Goal: Navigation & Orientation: Find specific page/section

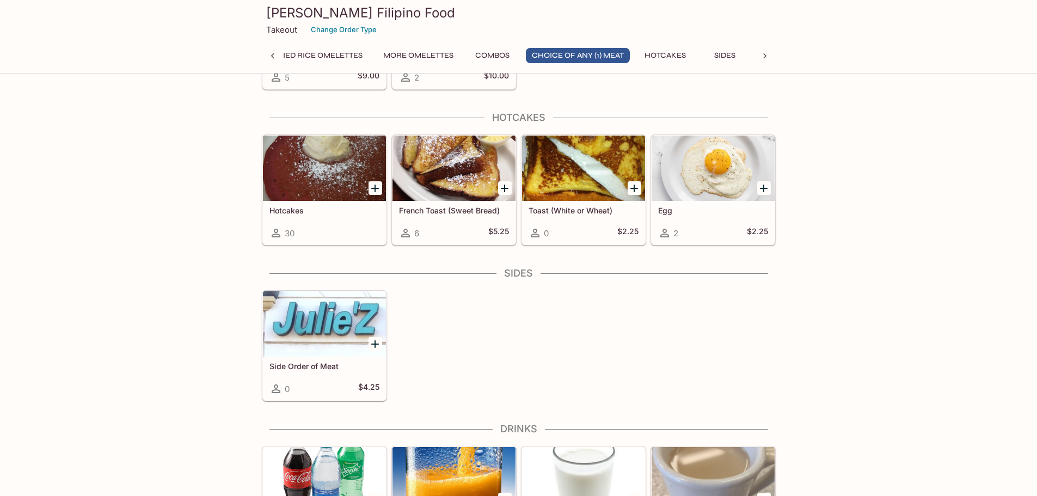
scroll to position [904, 0]
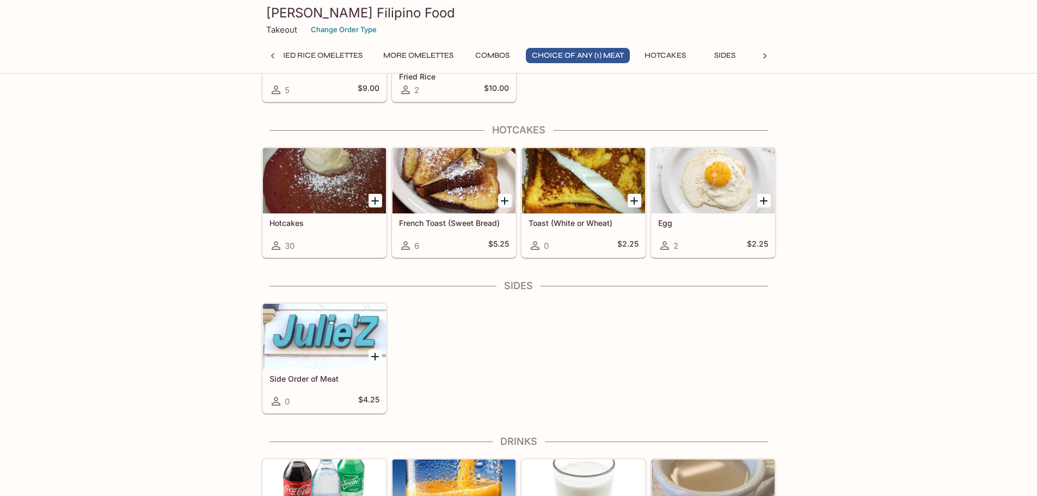
click at [271, 56] on icon at bounding box center [271, 55] width 3 height 5
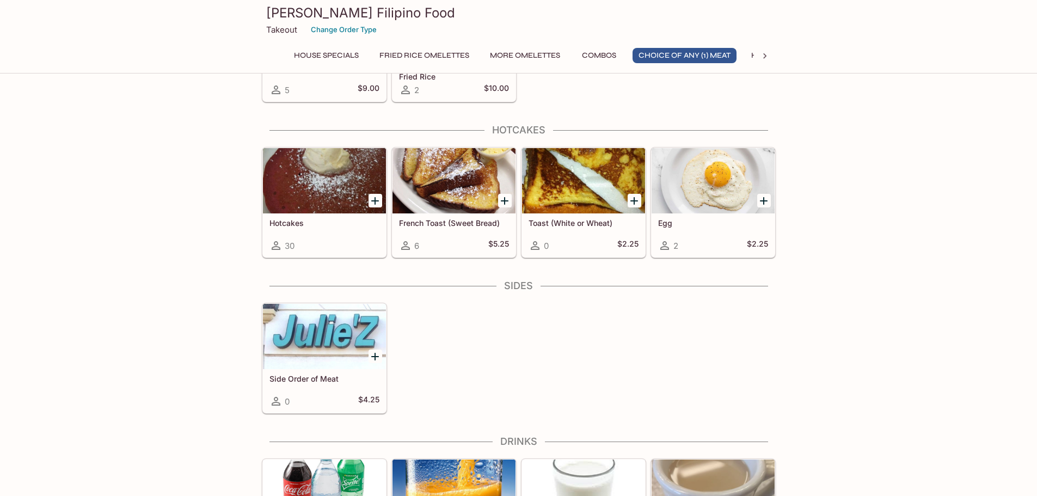
click at [326, 60] on button "House Specials" at bounding box center [326, 55] width 77 height 15
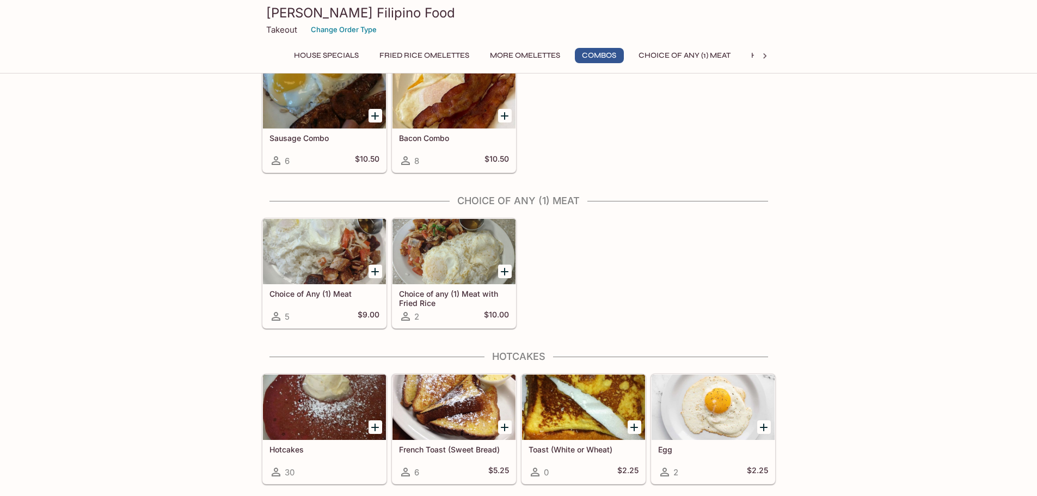
scroll to position [682, 0]
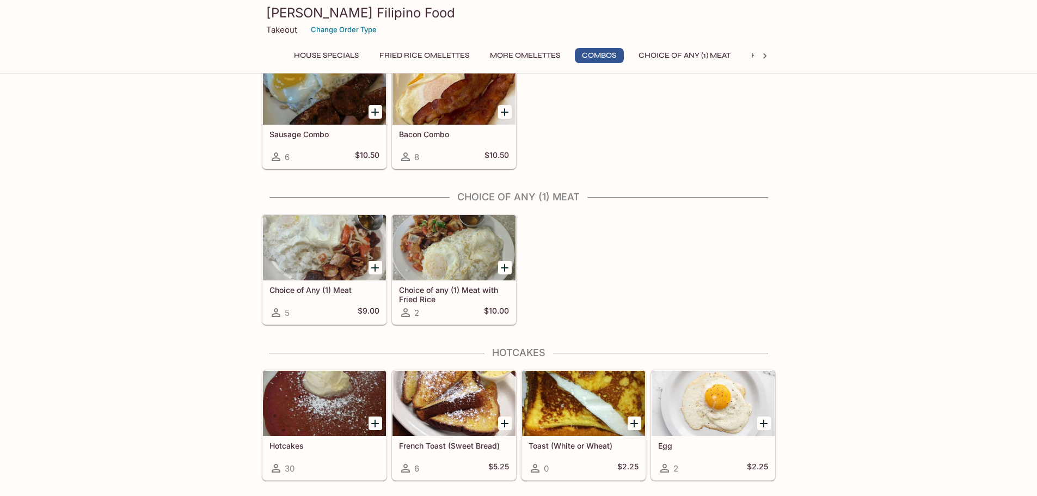
click at [765, 56] on icon at bounding box center [764, 55] width 3 height 5
click at [272, 56] on icon at bounding box center [272, 56] width 11 height 11
click at [339, 53] on button "House Specials" at bounding box center [326, 55] width 77 height 15
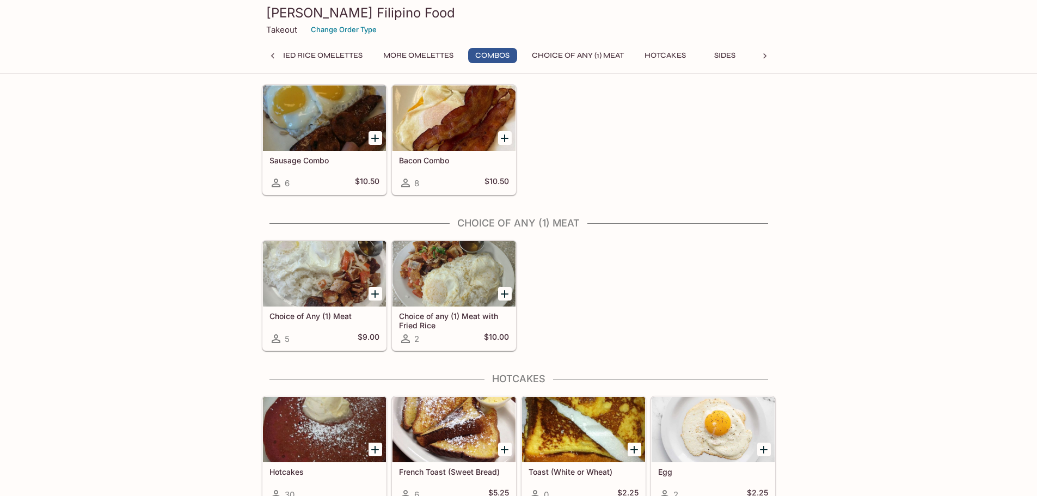
scroll to position [647, 0]
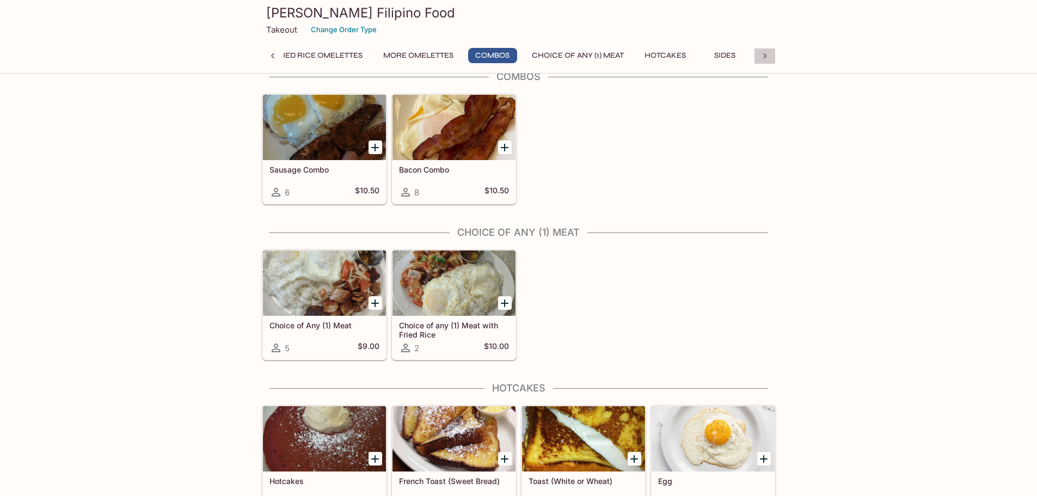
click at [764, 51] on icon at bounding box center [764, 56] width 11 height 11
click at [764, 53] on div "House Specials Fried Rice Omelettes More Omelettes Combos Choice of Any (1) Mea…" at bounding box center [519, 59] width 514 height 22
click at [271, 55] on icon at bounding box center [272, 56] width 11 height 11
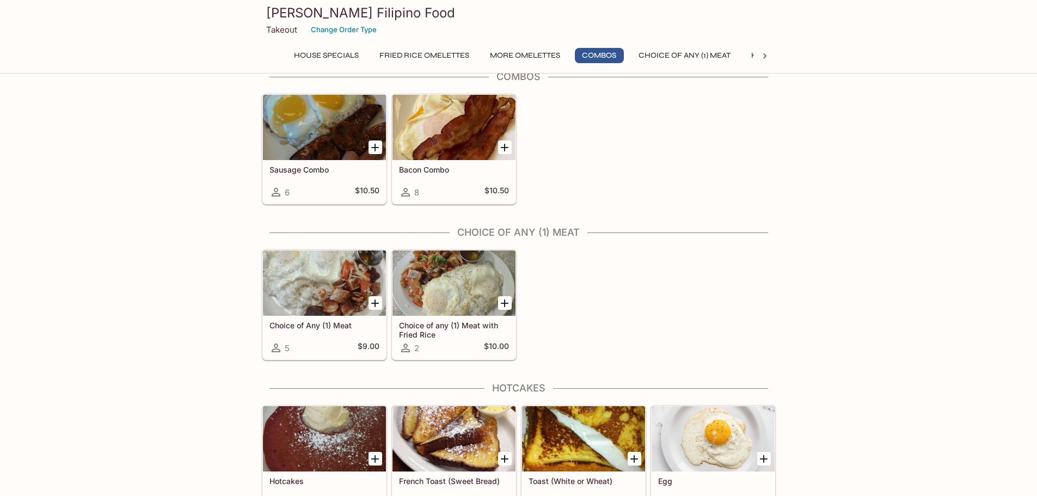
click at [271, 55] on div "House Specials Fried Rice Omelettes More Omelettes Combos Choice of Any (1) Mea…" at bounding box center [519, 59] width 514 height 22
click at [336, 52] on button "House Specials" at bounding box center [326, 55] width 77 height 15
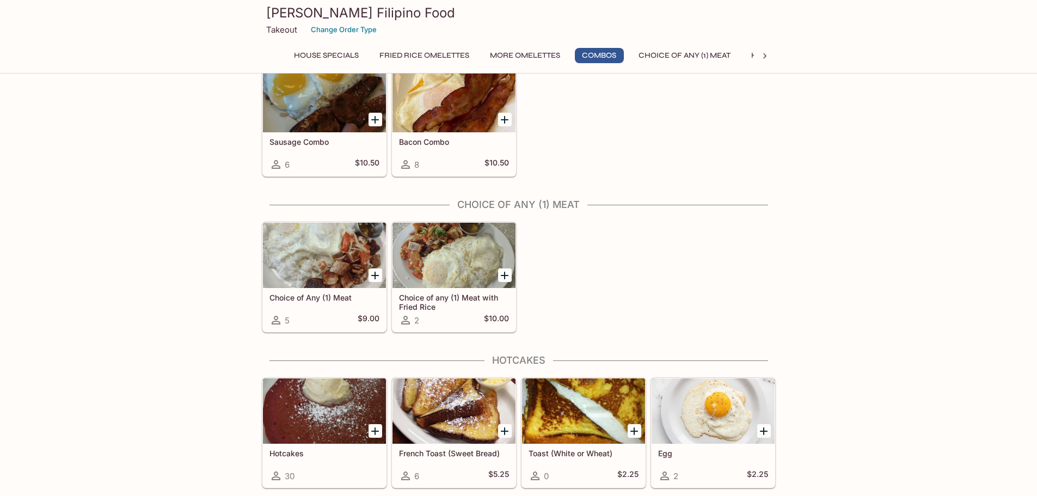
scroll to position [621, 0]
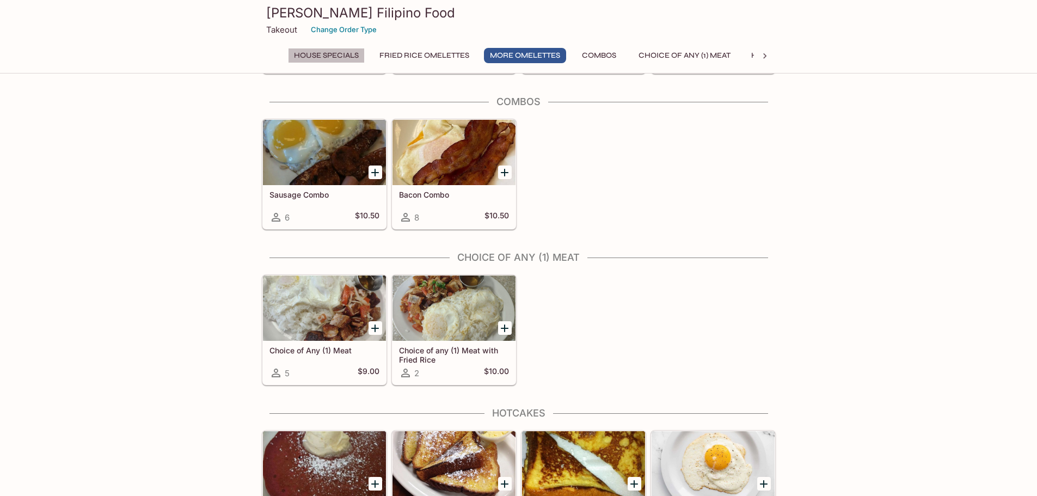
click at [341, 52] on button "House Specials" at bounding box center [326, 55] width 77 height 15
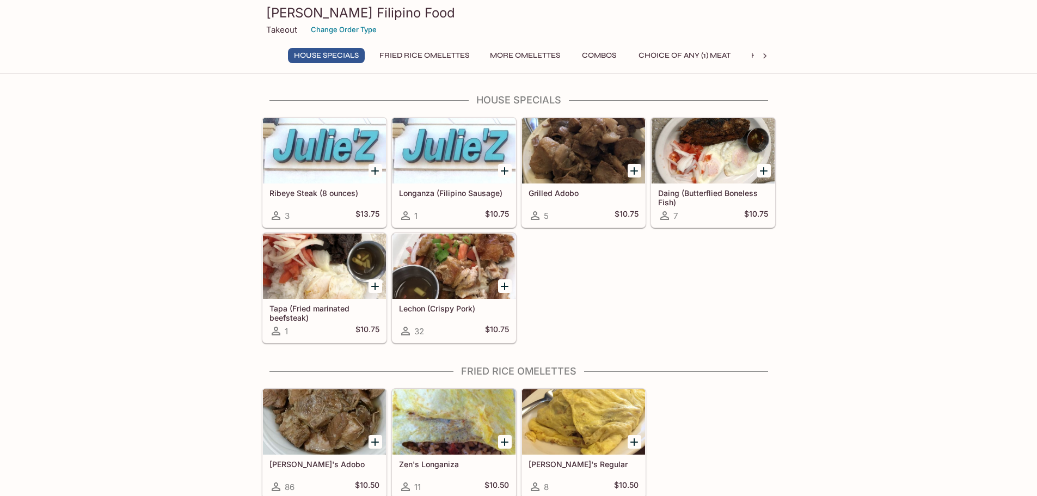
scroll to position [0, 0]
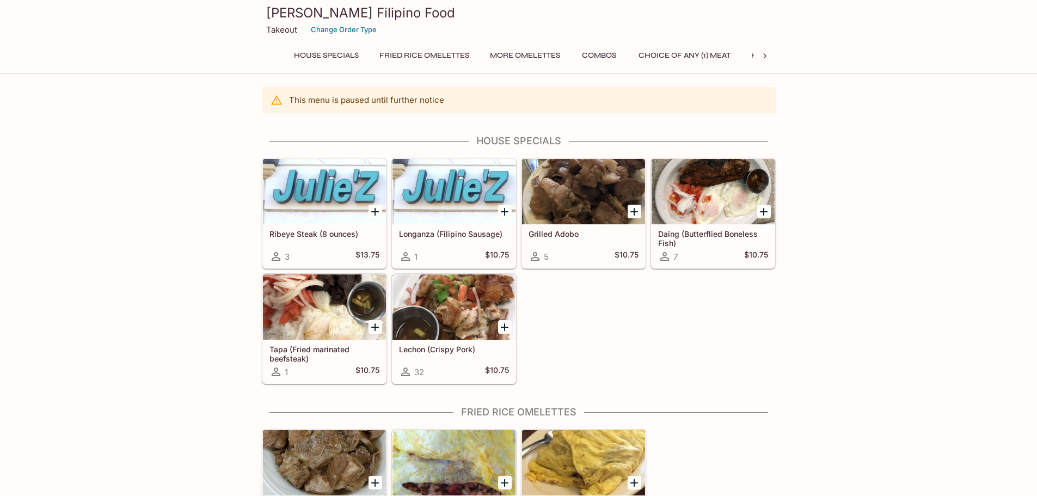
click at [350, 54] on button "House Specials" at bounding box center [326, 55] width 77 height 15
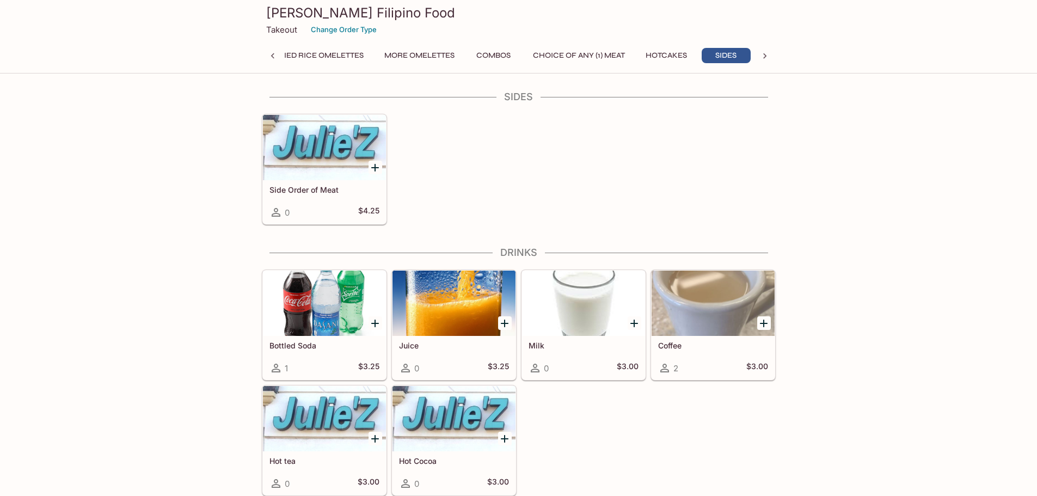
scroll to position [0, 107]
